Goal: Navigation & Orientation: Find specific page/section

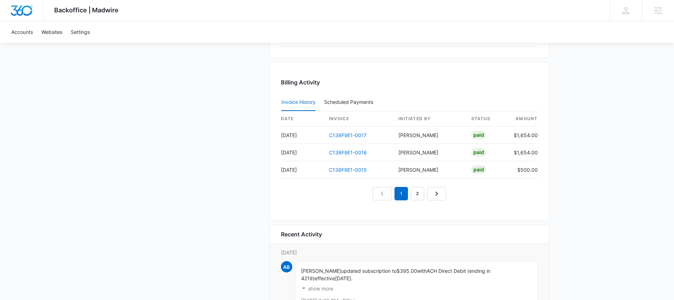
scroll to position [778, 0]
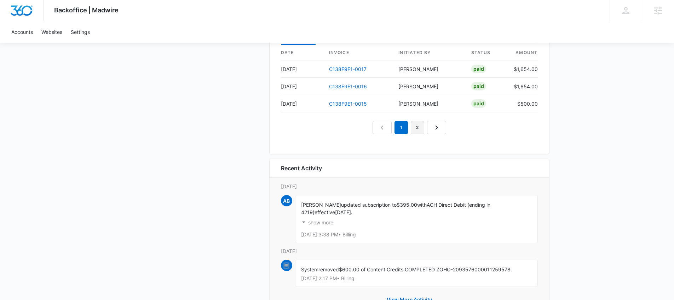
click at [418, 129] on link "2" at bounding box center [417, 127] width 13 height 13
click at [425, 123] on link "3" at bounding box center [425, 127] width 13 height 13
click at [432, 126] on link "4" at bounding box center [433, 127] width 13 height 13
click at [438, 129] on link "5" at bounding box center [441, 127] width 13 height 13
click at [455, 128] on link "6" at bounding box center [449, 127] width 13 height 13
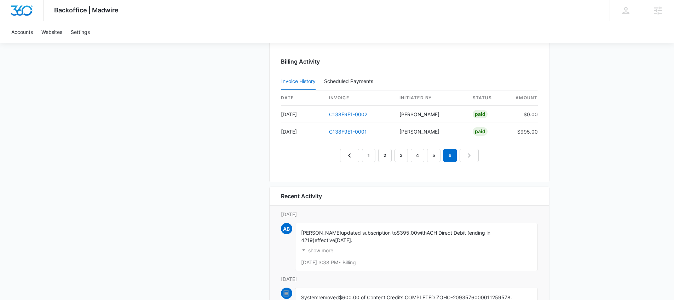
scroll to position [732, 0]
click at [399, 158] on link "3" at bounding box center [400, 155] width 13 height 13
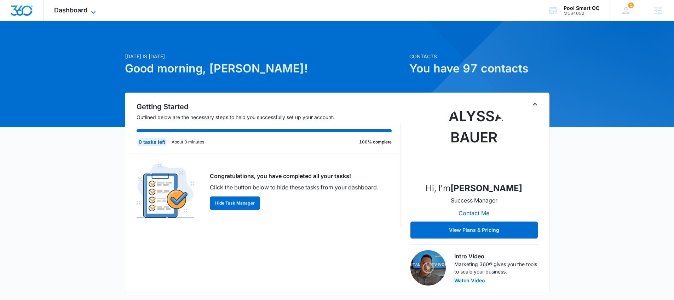
click at [90, 11] on icon at bounding box center [93, 12] width 8 height 8
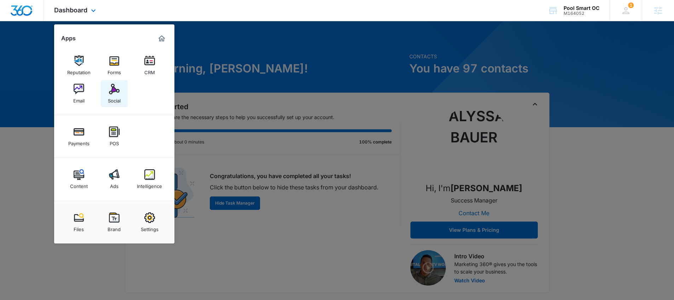
click at [115, 87] on img at bounding box center [114, 89] width 11 height 11
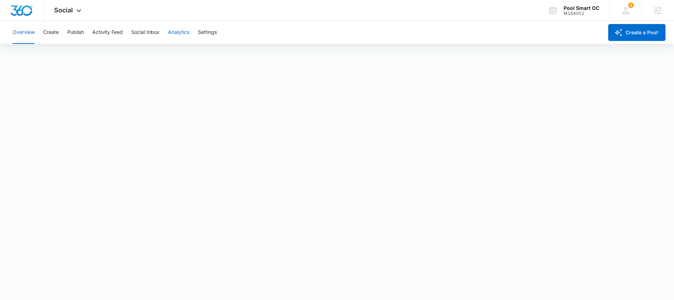
click at [180, 37] on button "Analytics" at bounding box center [178, 32] width 21 height 23
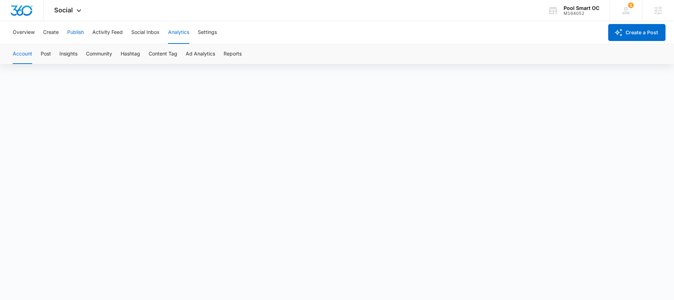
click at [74, 34] on button "Publish" at bounding box center [75, 32] width 17 height 23
click at [65, 14] on div "Social Apps Reputation Forms CRM Email Social Payments POS Content Ads Intellig…" at bounding box center [69, 10] width 50 height 21
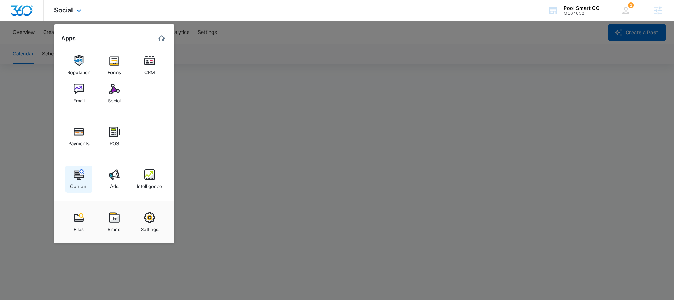
click at [83, 183] on div "Content" at bounding box center [79, 184] width 18 height 9
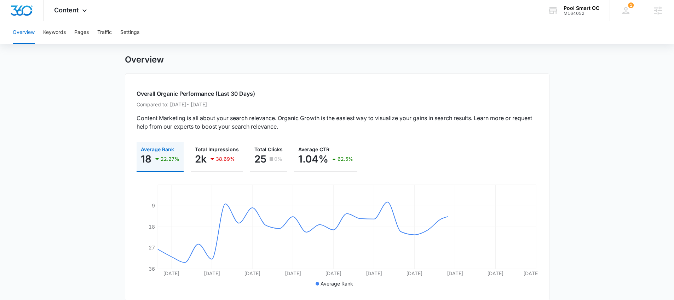
scroll to position [19, 0]
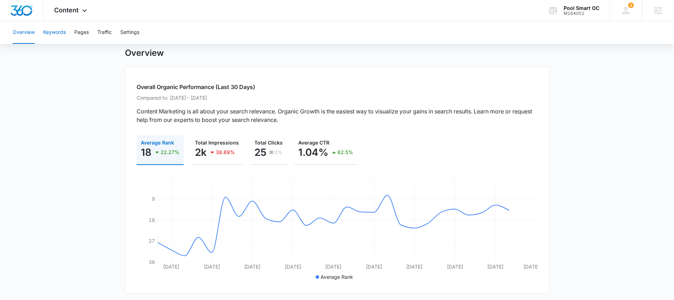
click at [51, 33] on button "Keywords" at bounding box center [54, 32] width 23 height 23
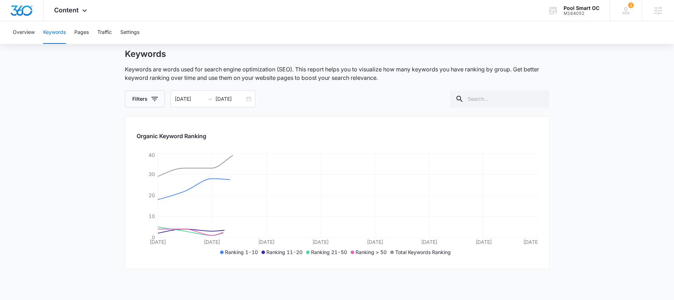
scroll to position [38, 0]
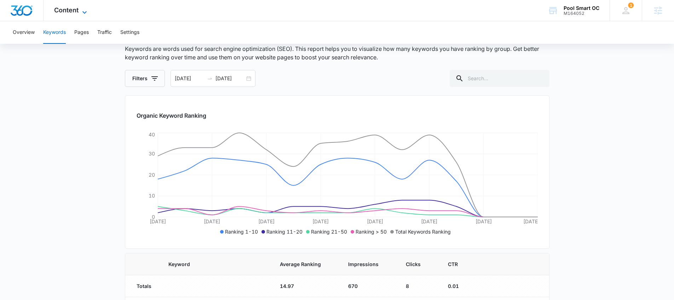
click at [82, 13] on icon at bounding box center [84, 12] width 8 height 8
